Goal: Information Seeking & Learning: Learn about a topic

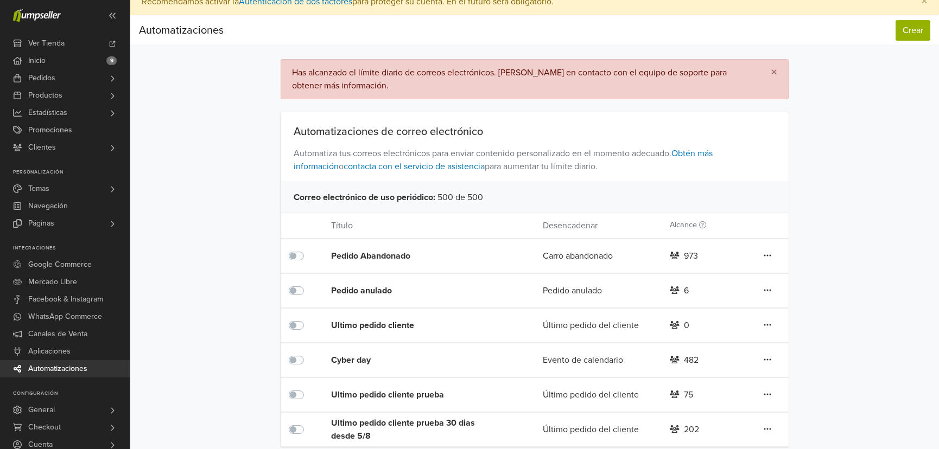
scroll to position [22, 0]
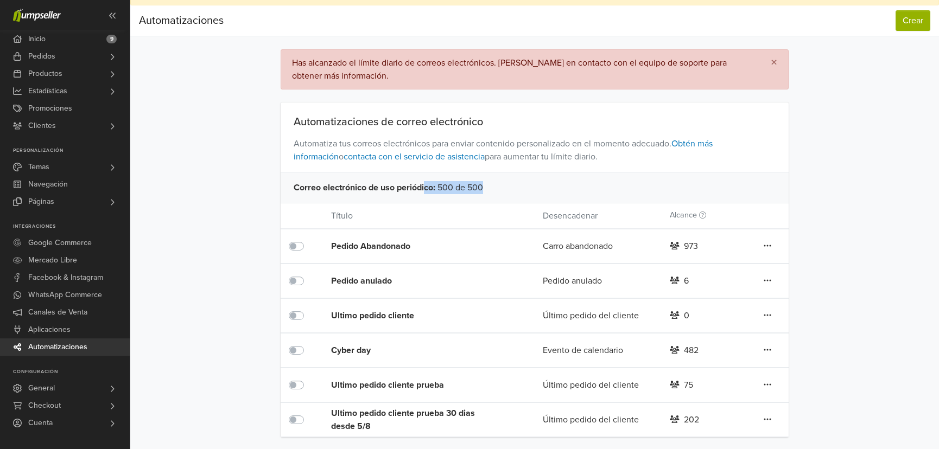
drag, startPoint x: 492, startPoint y: 186, endPoint x: 425, endPoint y: 184, distance: 66.7
click at [425, 184] on div "Correo electrónico de uso periódico : 500 de 500" at bounding box center [535, 187] width 508 height 31
click at [513, 185] on div "Correo electrónico de uso periódico : 500 de 500" at bounding box center [535, 187] width 508 height 31
click at [452, 184] on div "Correo electrónico de uso periódico : 500 de 500" at bounding box center [535, 187] width 508 height 31
drag, startPoint x: 481, startPoint y: 187, endPoint x: 438, endPoint y: 184, distance: 42.9
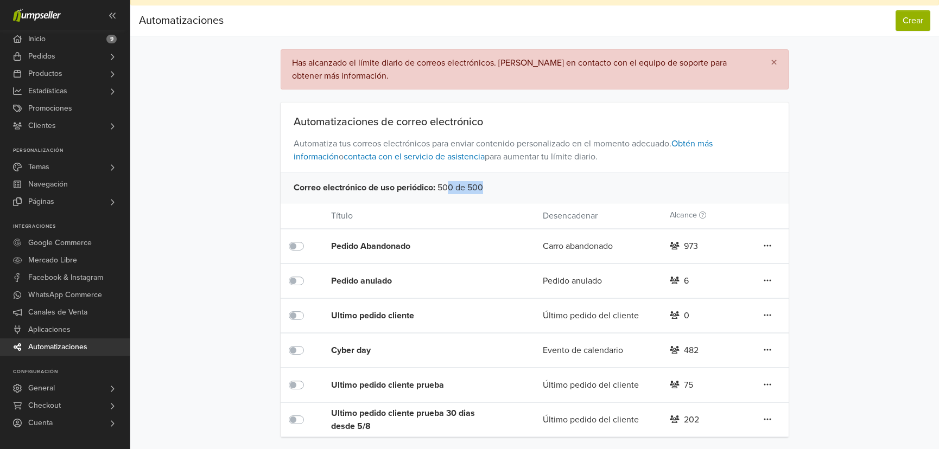
click at [438, 184] on div "Correo electrónico de uso periódico : 500 de 500" at bounding box center [535, 187] width 508 height 31
click at [486, 186] on div "Correo electrónico de uso periódico : 500 de 500" at bounding box center [535, 187] width 508 height 31
drag, startPoint x: 466, startPoint y: 187, endPoint x: 448, endPoint y: 183, distance: 18.2
click at [448, 183] on div "Correo electrónico de uso periódico : 500 de 500" at bounding box center [535, 187] width 508 height 31
click at [498, 181] on div "Correo electrónico de uso periódico : 500 de 500" at bounding box center [535, 187] width 508 height 31
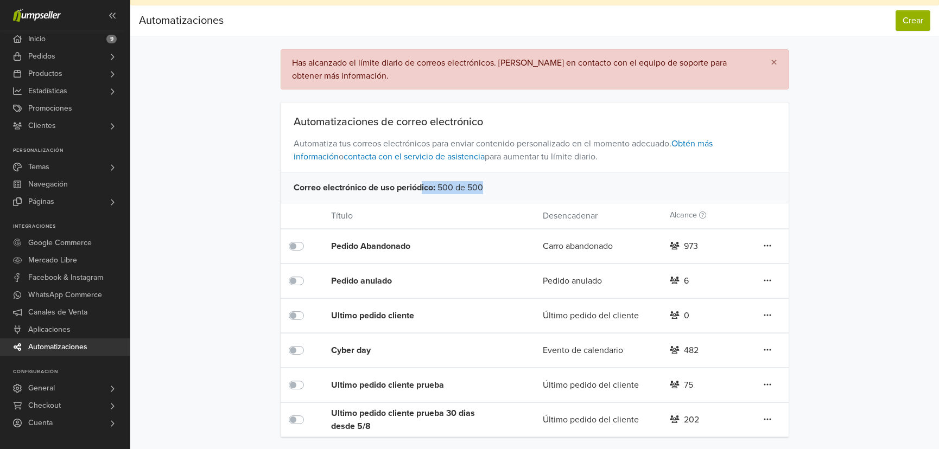
drag, startPoint x: 489, startPoint y: 184, endPoint x: 420, endPoint y: 180, distance: 69.6
click at [420, 180] on div "Correo electrónico de uso periódico : 500 de 500" at bounding box center [535, 187] width 508 height 31
click at [476, 182] on div "Correo electrónico de uso periódico : 500 de 500" at bounding box center [535, 187] width 508 height 31
click at [501, 184] on div "Correo electrónico de uso periódico : 500 de 500" at bounding box center [535, 187] width 508 height 31
drag, startPoint x: 501, startPoint y: 184, endPoint x: 438, endPoint y: 182, distance: 63.5
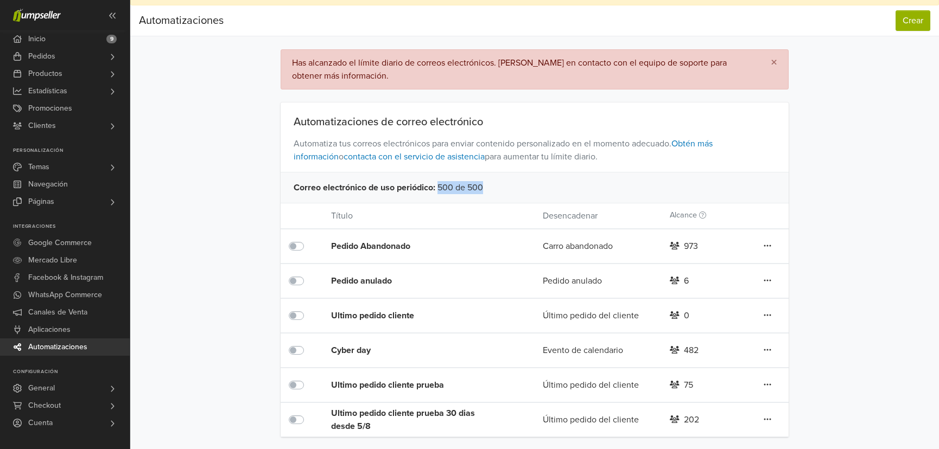
click at [438, 182] on div "Correo electrónico de uso periódico : 500 de 500" at bounding box center [535, 187] width 508 height 31
click at [488, 190] on div "Correo electrónico de uso periódico : 500 de 500" at bounding box center [535, 187] width 508 height 31
click at [706, 144] on link "Obtén más información" at bounding box center [503, 150] width 419 height 24
